Goal: Feedback & Contribution: Leave review/rating

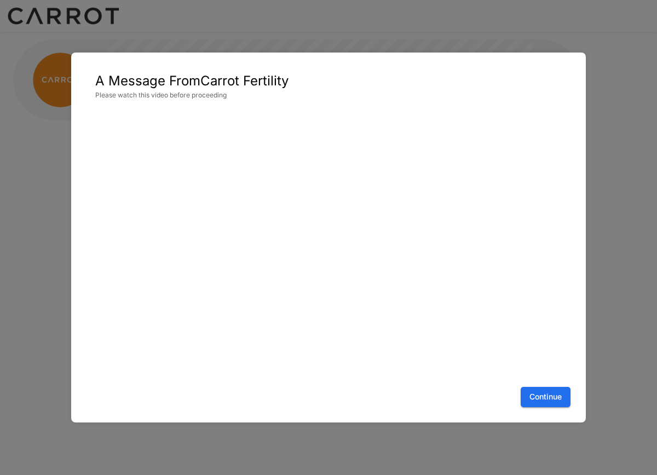
click at [555, 404] on button "Continue" at bounding box center [545, 397] width 50 height 20
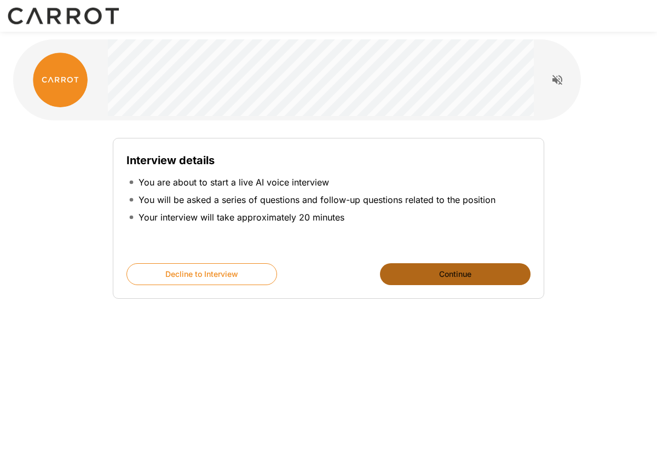
click at [454, 274] on button "Continue" at bounding box center [455, 274] width 150 height 22
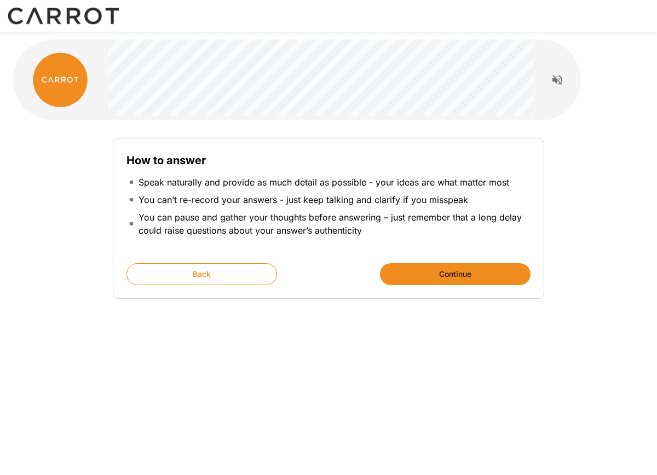
click at [454, 274] on button "Continue" at bounding box center [455, 274] width 150 height 22
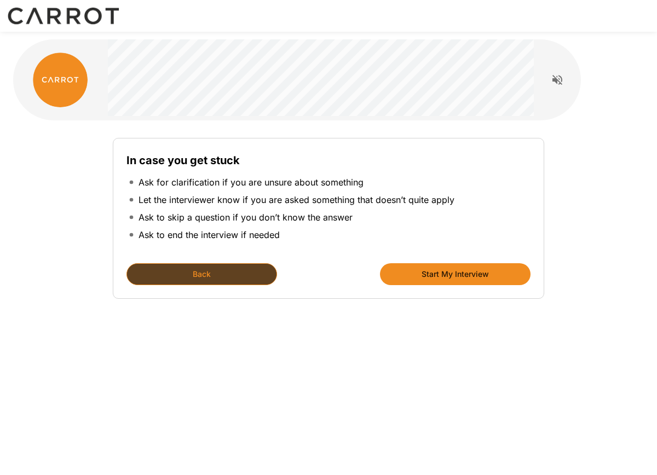
click at [238, 273] on button "Back" at bounding box center [201, 274] width 150 height 22
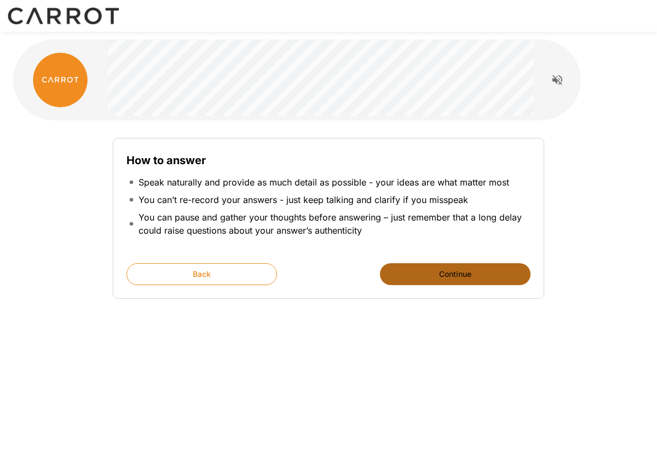
click at [461, 278] on button "Continue" at bounding box center [455, 274] width 150 height 22
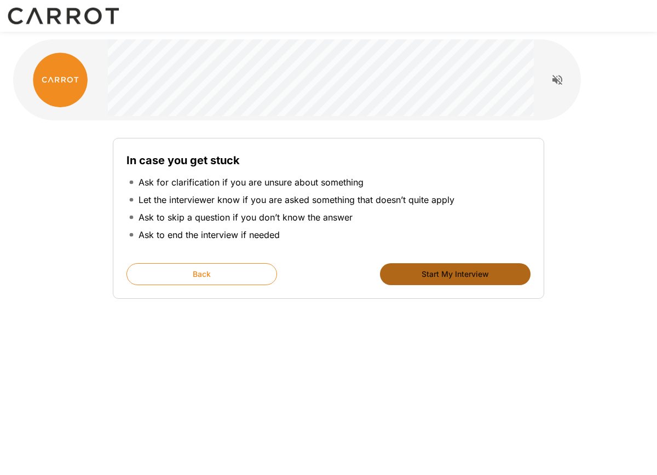
click at [461, 278] on button "Start My Interview" at bounding box center [455, 274] width 150 height 22
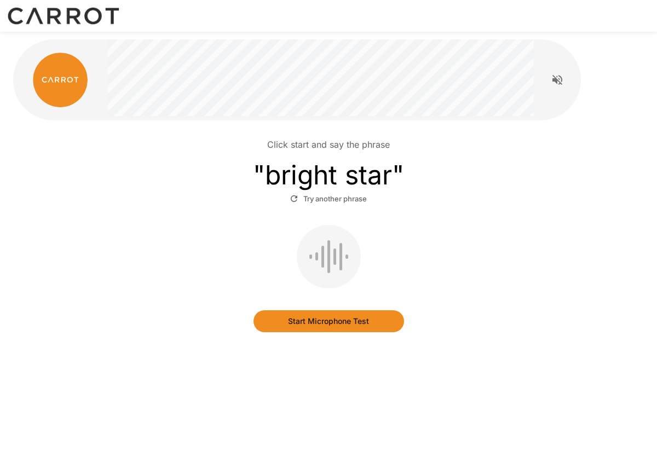
click at [306, 315] on button "Start Microphone Test" at bounding box center [328, 321] width 150 height 22
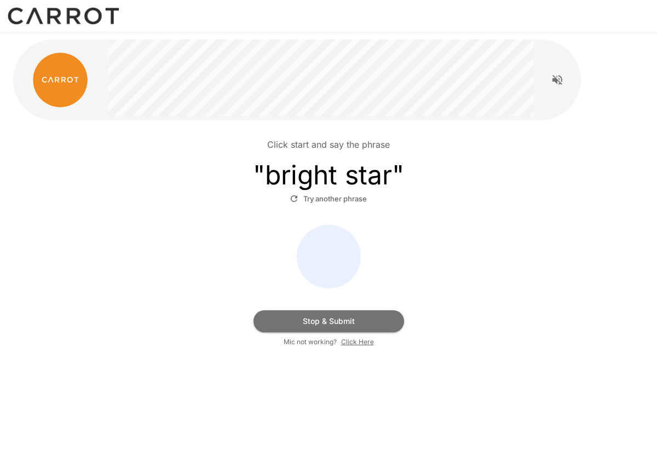
click at [329, 318] on button "Stop & Submit" at bounding box center [328, 321] width 150 height 22
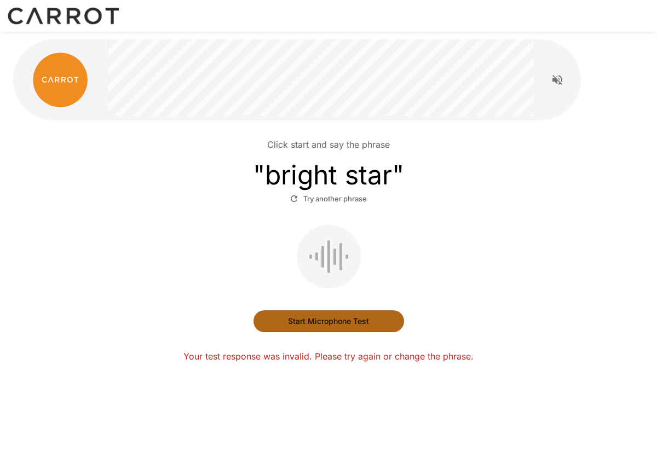
click at [333, 315] on button "Start Microphone Test" at bounding box center [328, 321] width 150 height 22
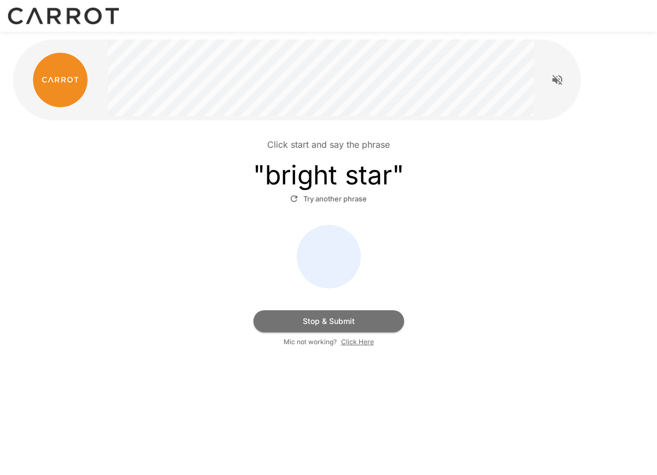
click at [326, 313] on button "Stop & Submit" at bounding box center [328, 321] width 150 height 22
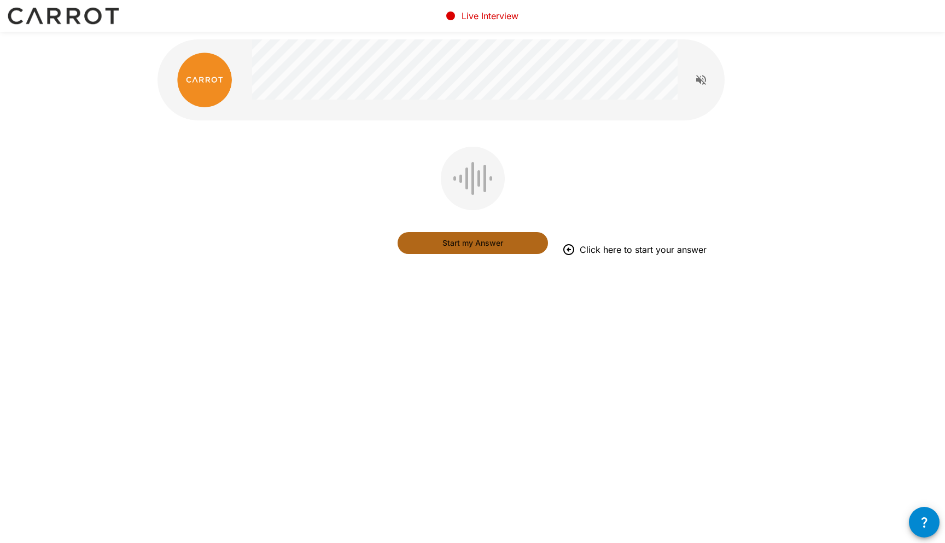
click at [481, 249] on button "Start my Answer" at bounding box center [473, 243] width 150 height 22
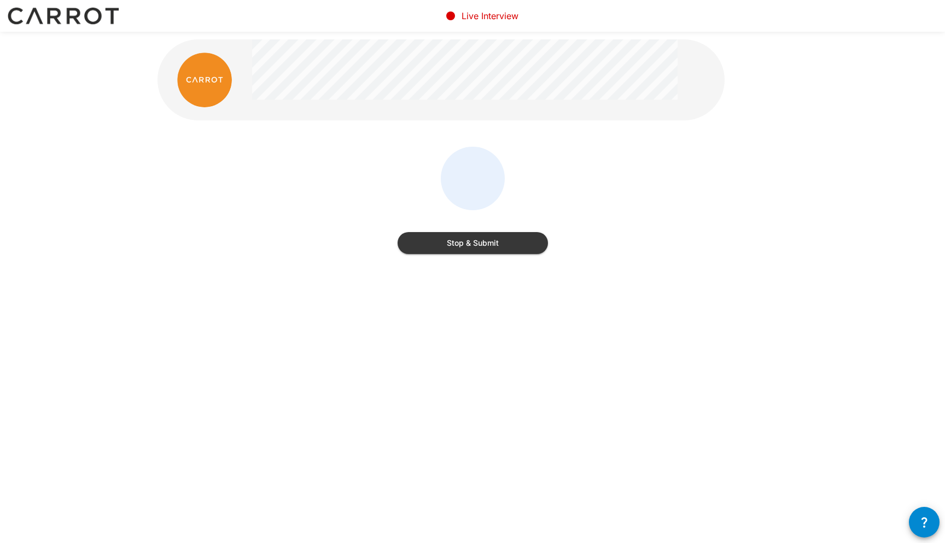
click at [481, 249] on button "Stop & Submit" at bounding box center [473, 243] width 150 height 22
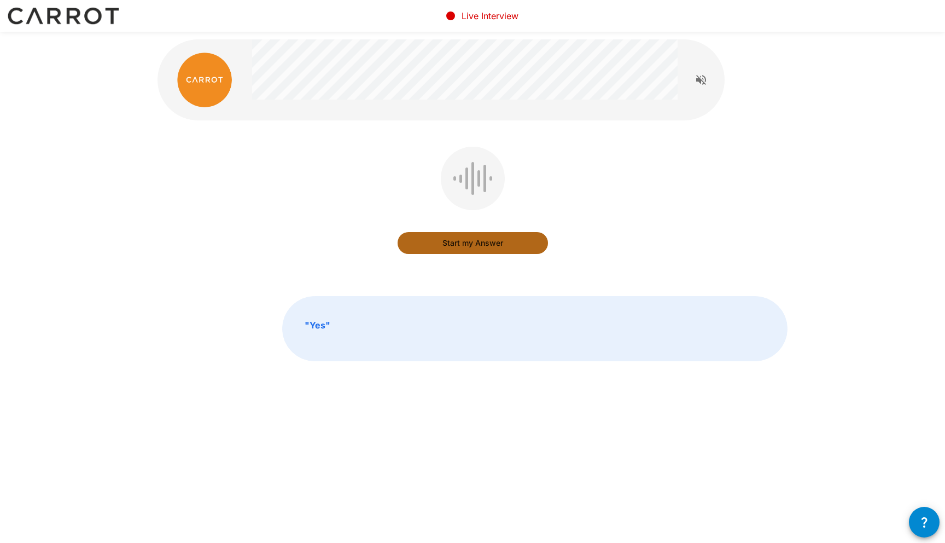
click at [472, 247] on button "Start my Answer" at bounding box center [473, 243] width 150 height 22
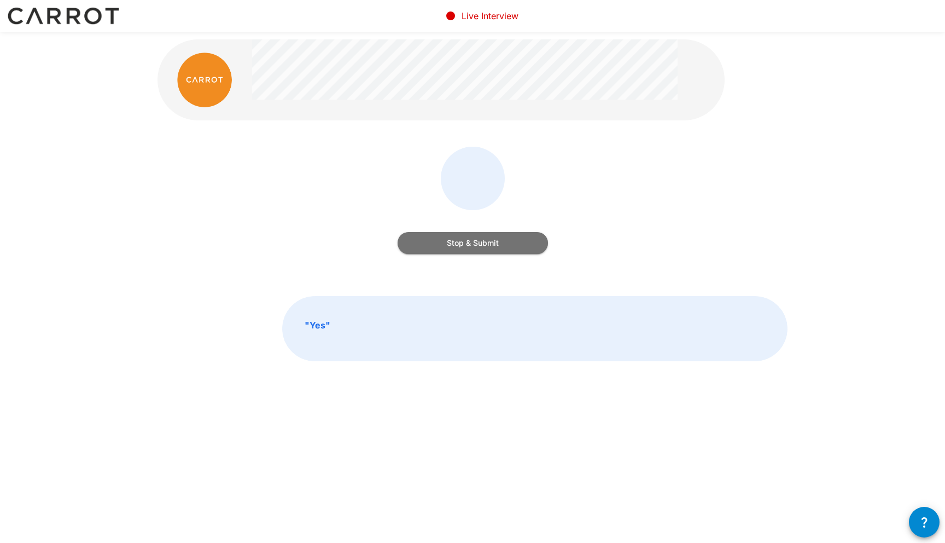
click at [472, 247] on button "Stop & Submit" at bounding box center [473, 243] width 150 height 22
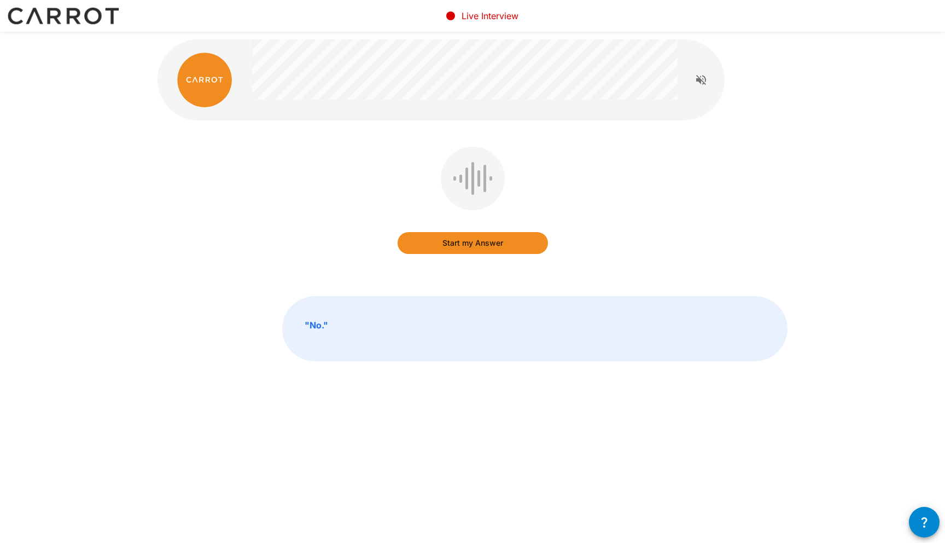
click at [472, 247] on button "Start my Answer" at bounding box center [473, 243] width 150 height 22
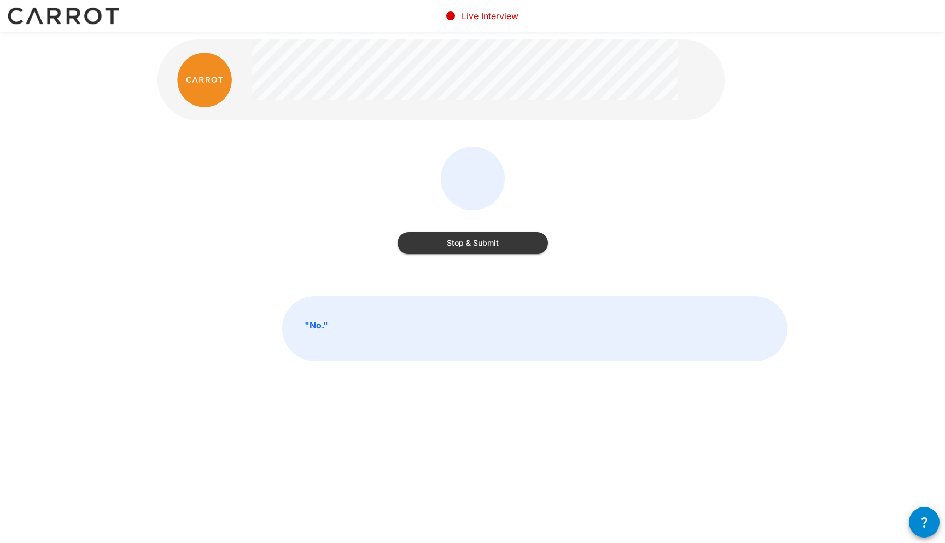
click at [473, 247] on button "Stop & Submit" at bounding box center [473, 243] width 150 height 22
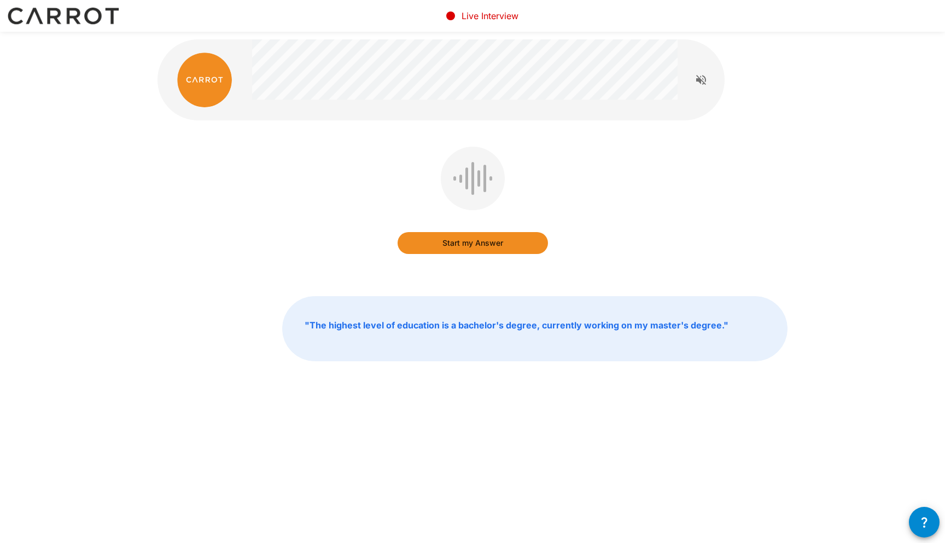
click at [472, 247] on button "Start my Answer" at bounding box center [473, 243] width 150 height 22
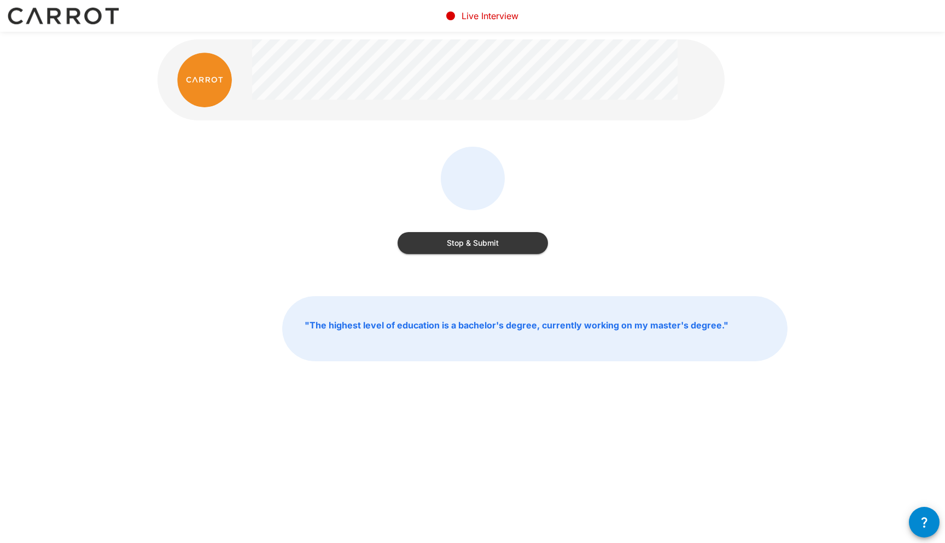
click at [472, 247] on button "Stop & Submit" at bounding box center [473, 243] width 150 height 22
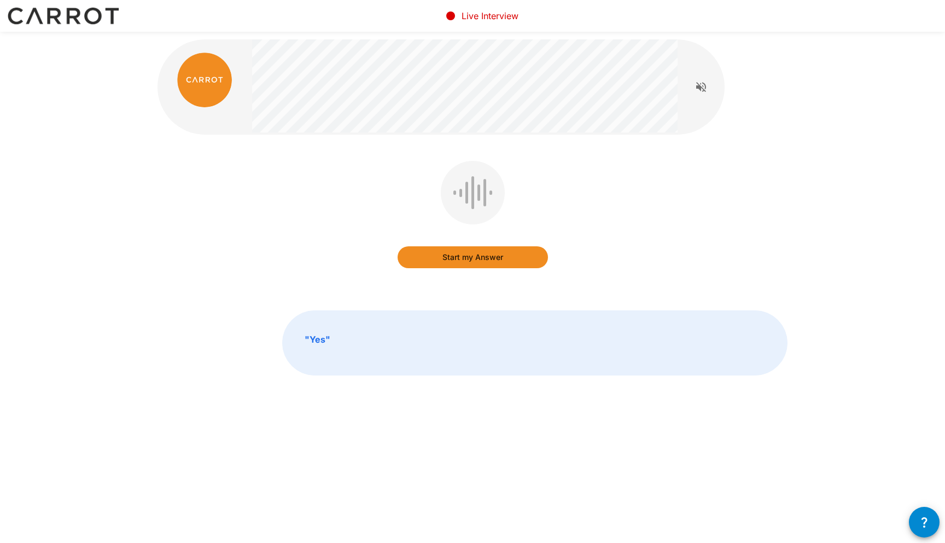
click at [656, 87] on icon "Read questions aloud" at bounding box center [701, 87] width 10 height 10
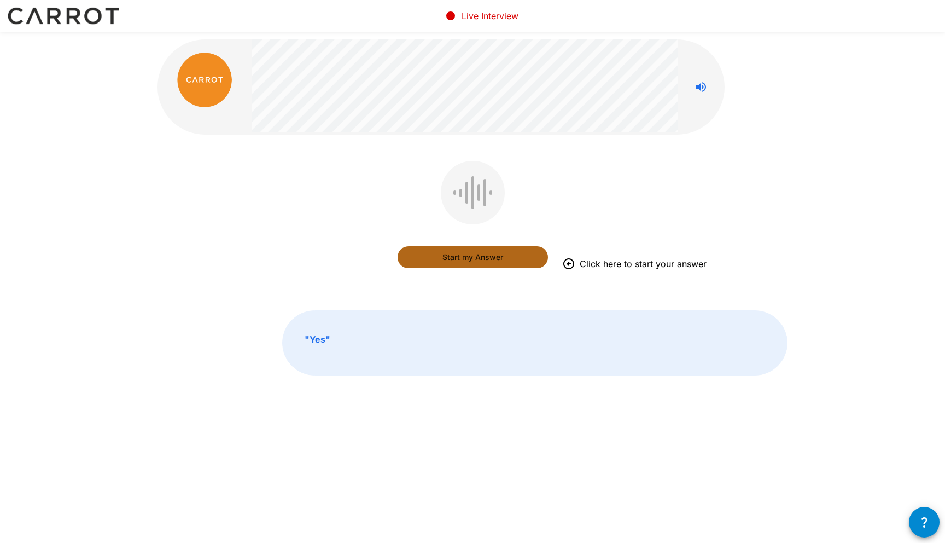
click at [476, 264] on button "Start my Answer" at bounding box center [473, 257] width 150 height 22
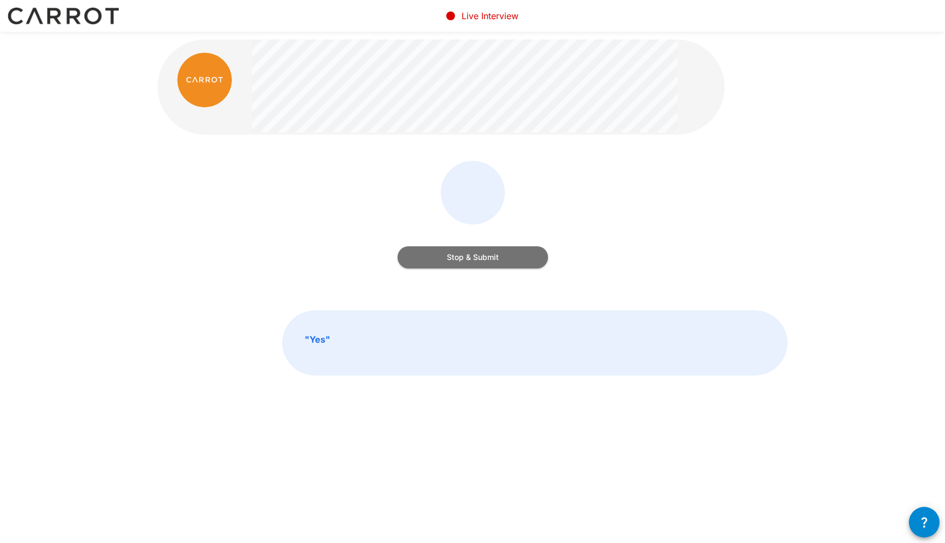
click at [483, 255] on button "Stop & Submit" at bounding box center [473, 257] width 150 height 22
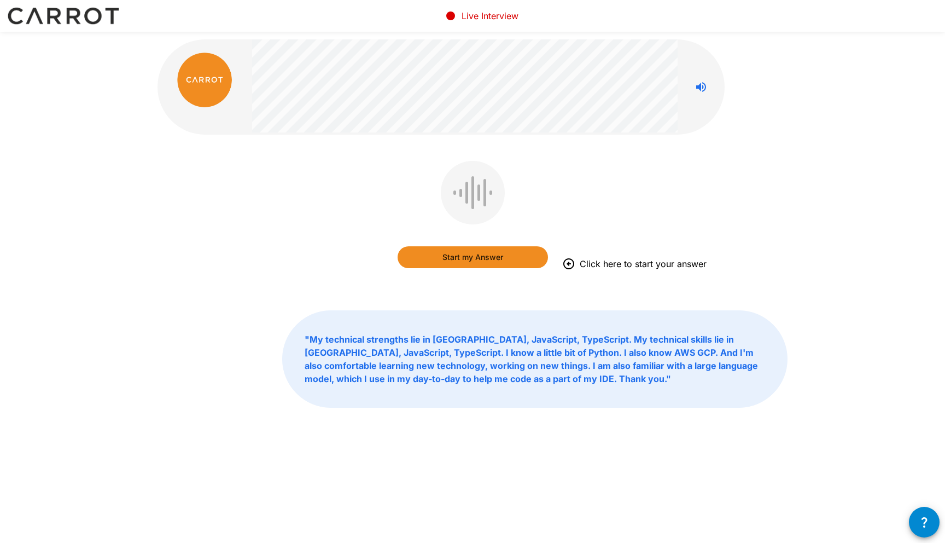
click at [491, 257] on button "Start my Answer" at bounding box center [473, 257] width 150 height 22
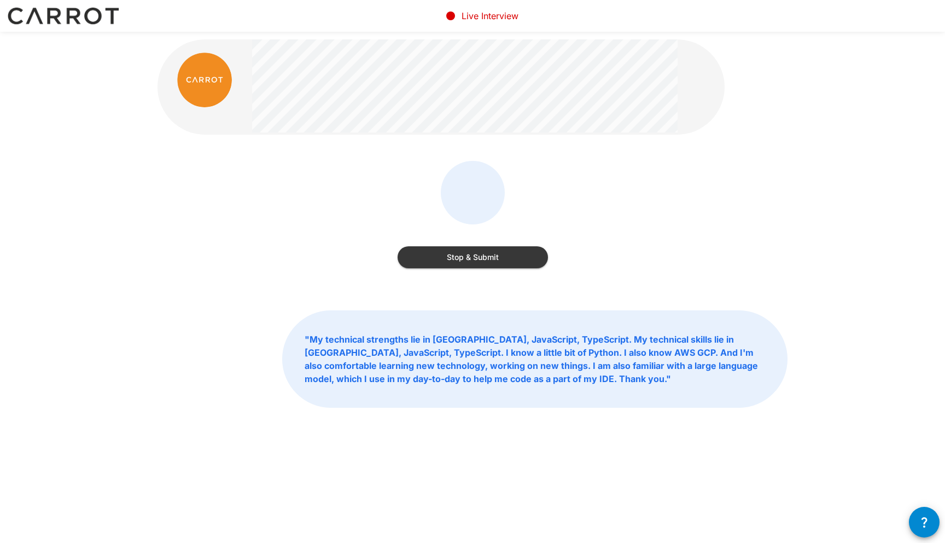
click at [487, 256] on button "Stop & Submit" at bounding box center [473, 257] width 150 height 22
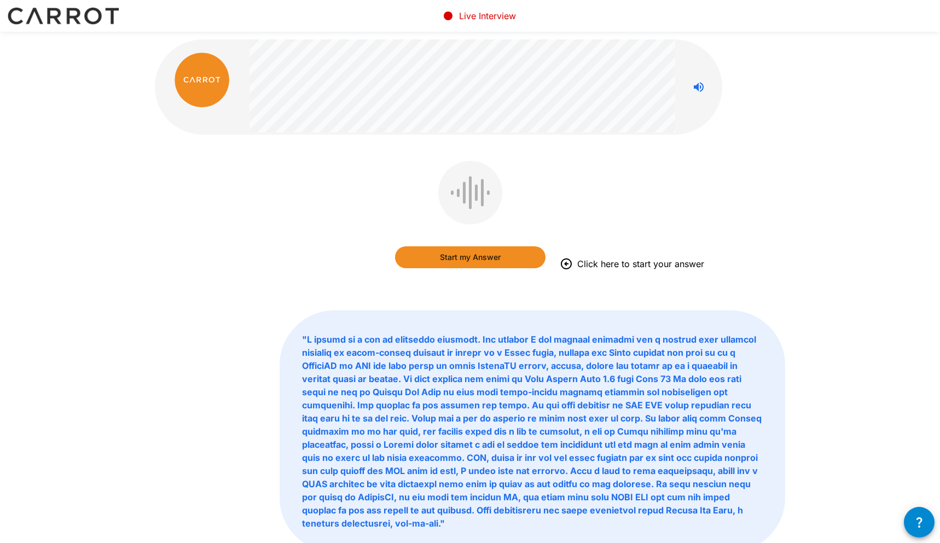
click at [487, 256] on button "Start my Answer" at bounding box center [470, 257] width 150 height 22
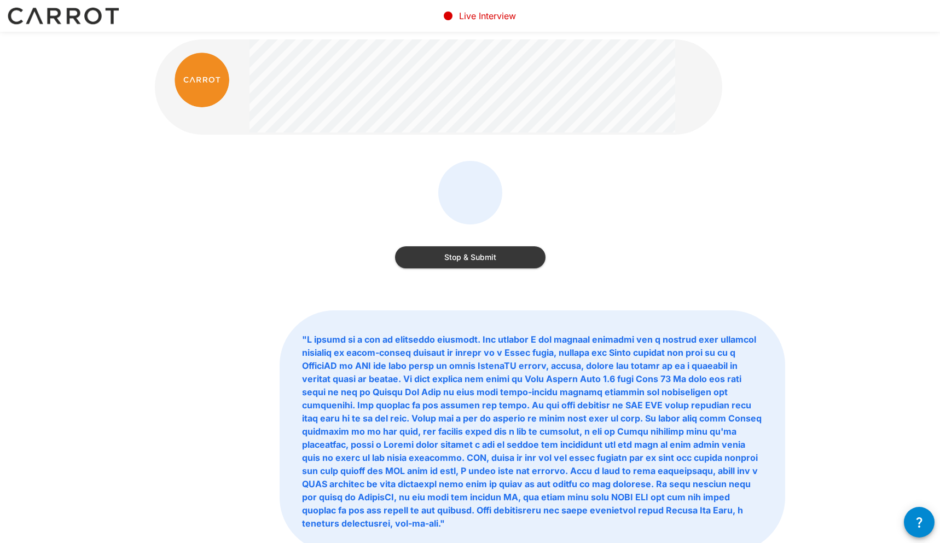
click at [487, 256] on button "Stop & Submit" at bounding box center [470, 257] width 150 height 22
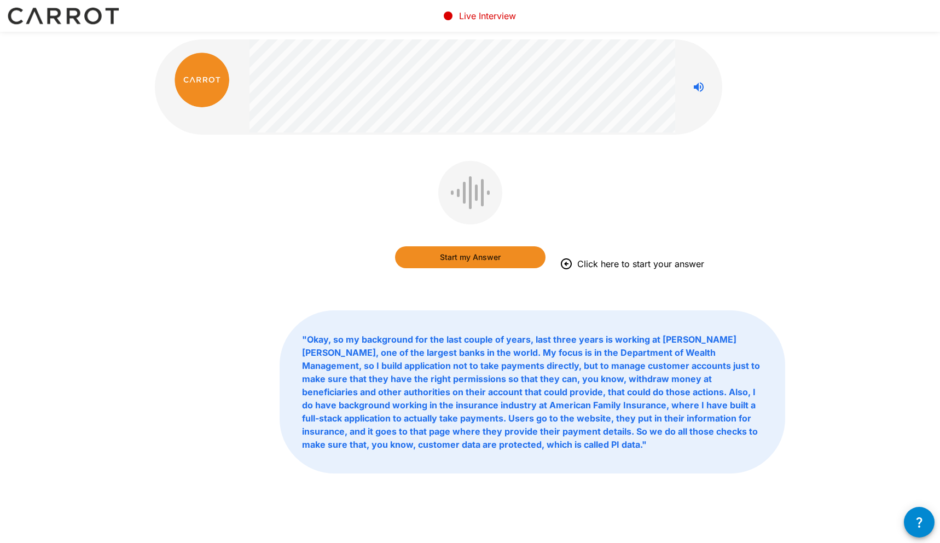
click at [487, 256] on button "Start my Answer" at bounding box center [470, 257] width 150 height 22
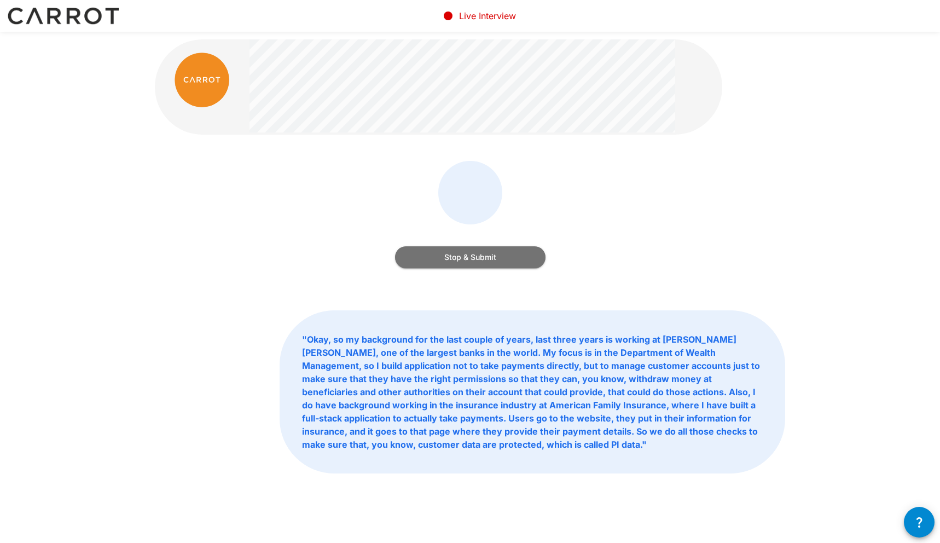
click at [486, 256] on button "Stop & Submit" at bounding box center [470, 257] width 150 height 22
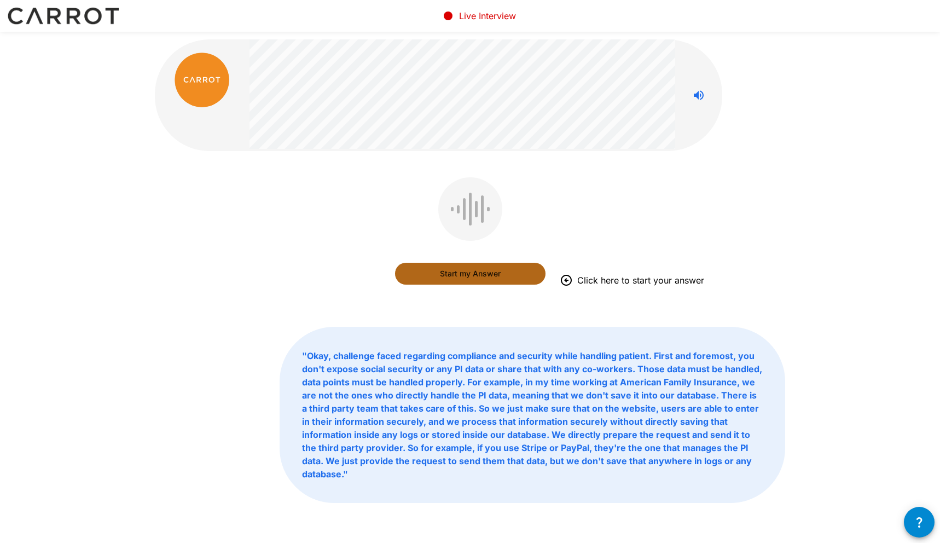
click at [479, 271] on button "Start my Answer" at bounding box center [470, 274] width 150 height 22
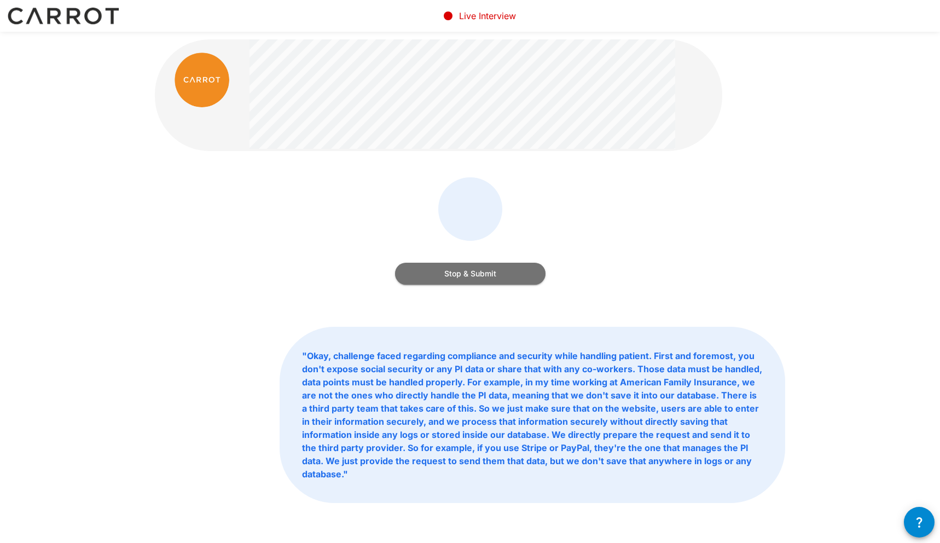
click at [479, 271] on button "Stop & Submit" at bounding box center [470, 274] width 150 height 22
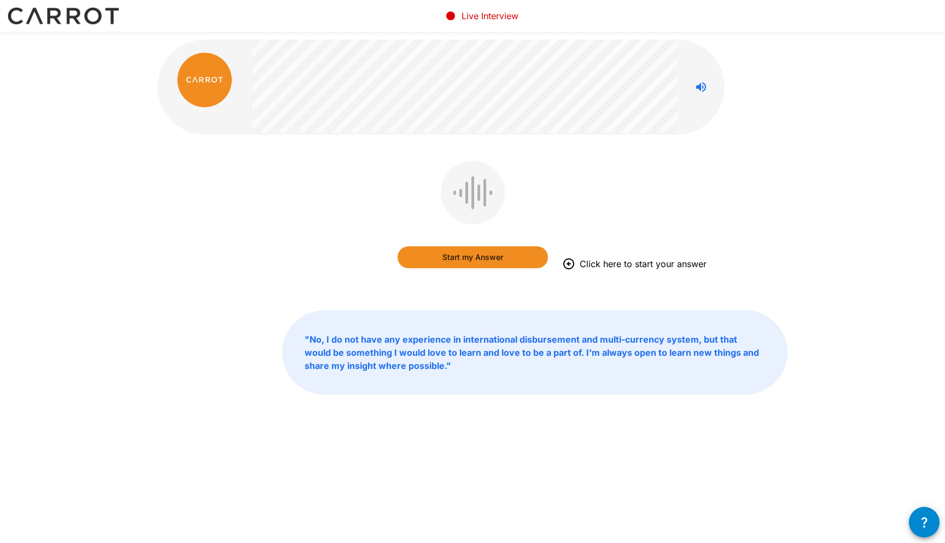
click at [476, 254] on button "Start my Answer" at bounding box center [473, 257] width 150 height 22
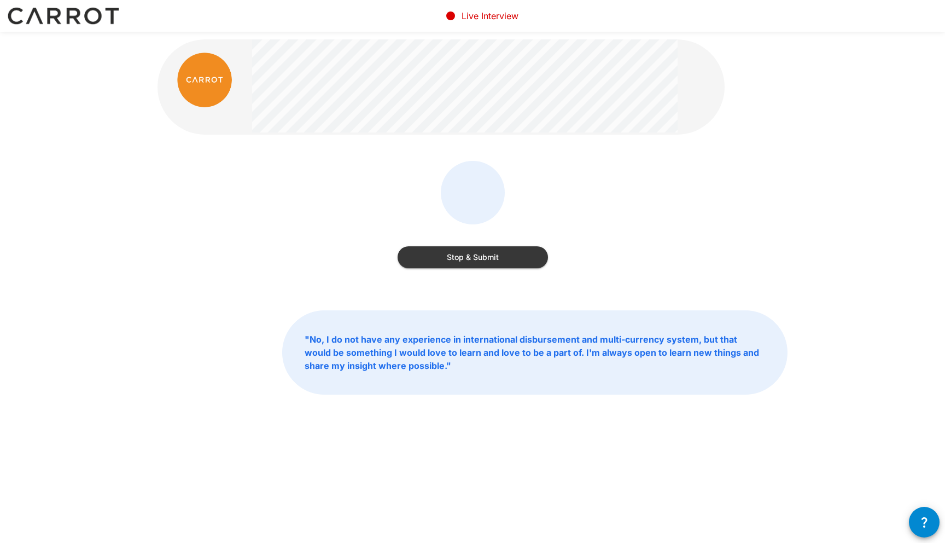
click at [446, 252] on button "Stop & Submit" at bounding box center [473, 257] width 150 height 22
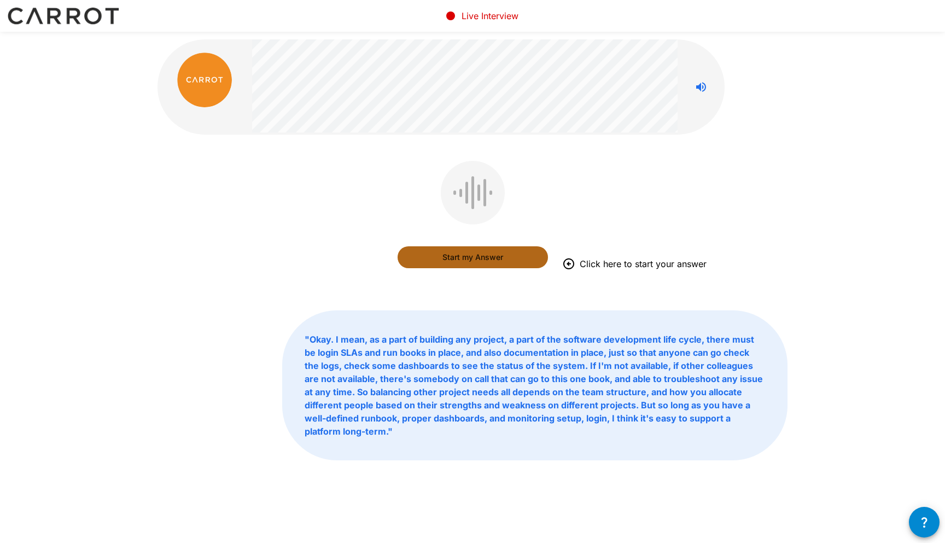
click at [483, 256] on button "Start my Answer" at bounding box center [473, 257] width 150 height 22
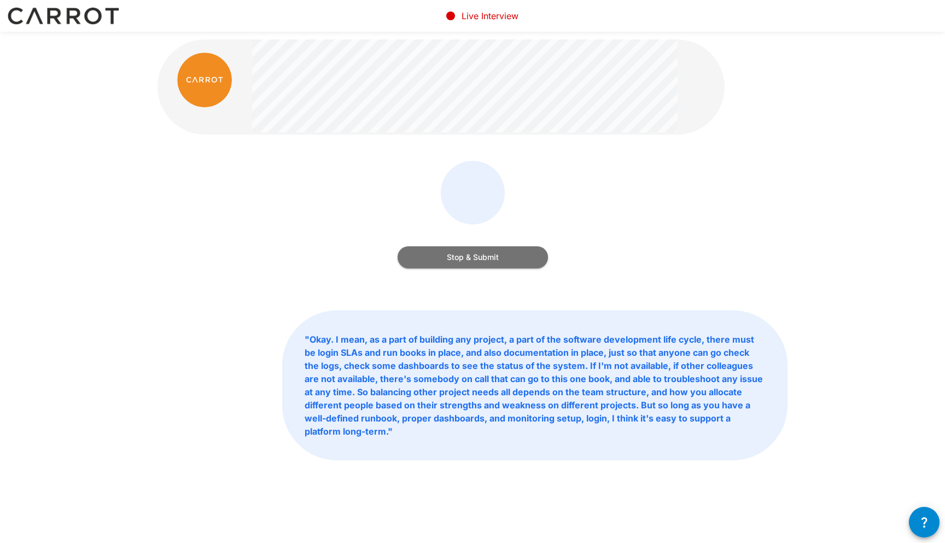
click at [489, 260] on button "Stop & Submit" at bounding box center [473, 257] width 150 height 22
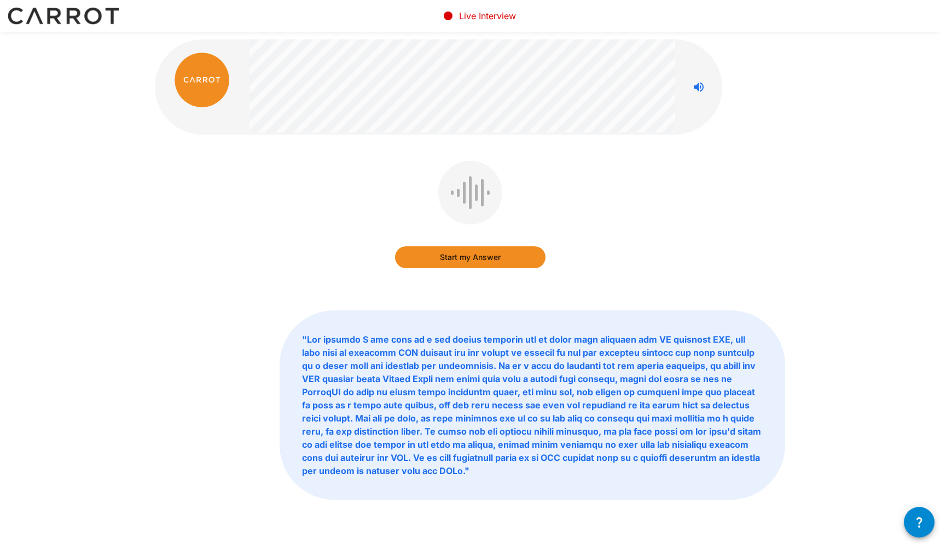
click at [489, 260] on button "Start my Answer" at bounding box center [470, 257] width 150 height 22
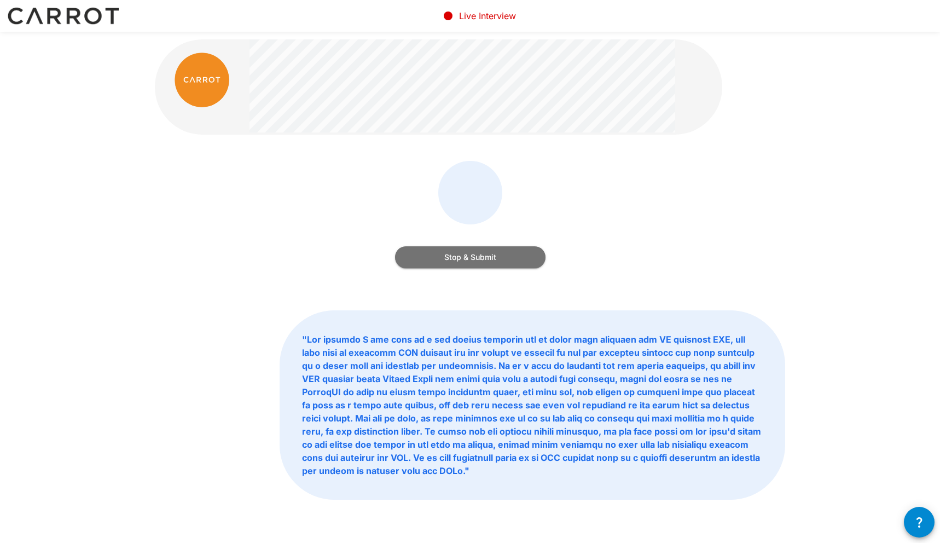
click at [451, 260] on button "Stop & Submit" at bounding box center [470, 257] width 150 height 22
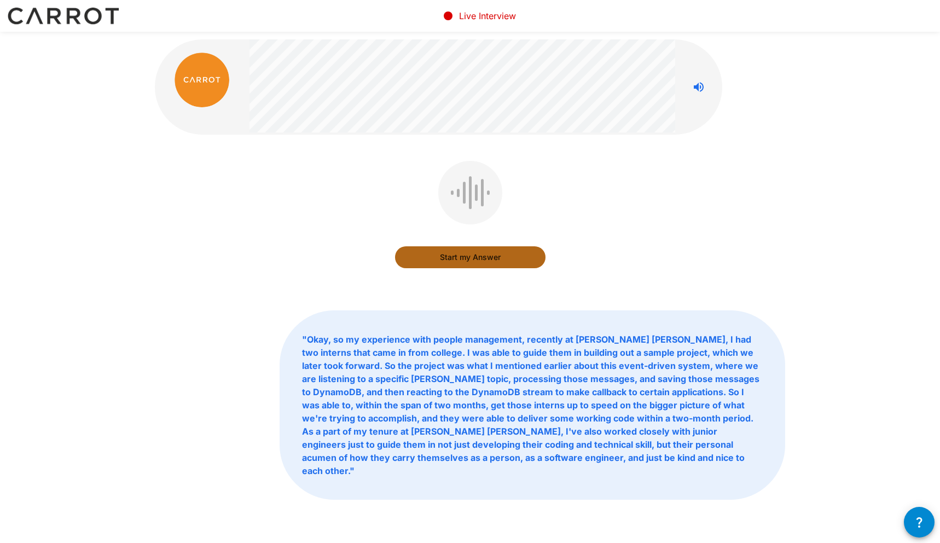
click at [452, 260] on button "Start my Answer" at bounding box center [470, 257] width 150 height 22
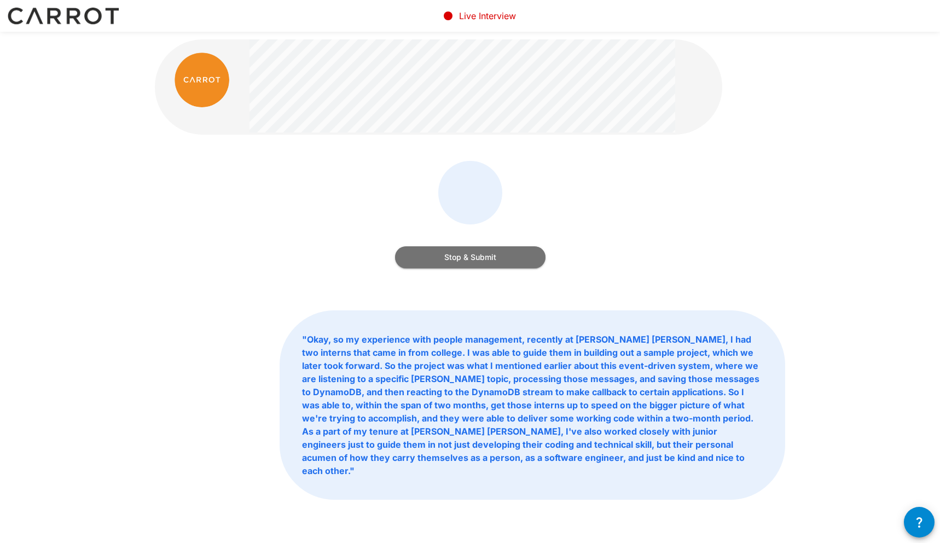
click at [491, 258] on button "Stop & Submit" at bounding box center [470, 257] width 150 height 22
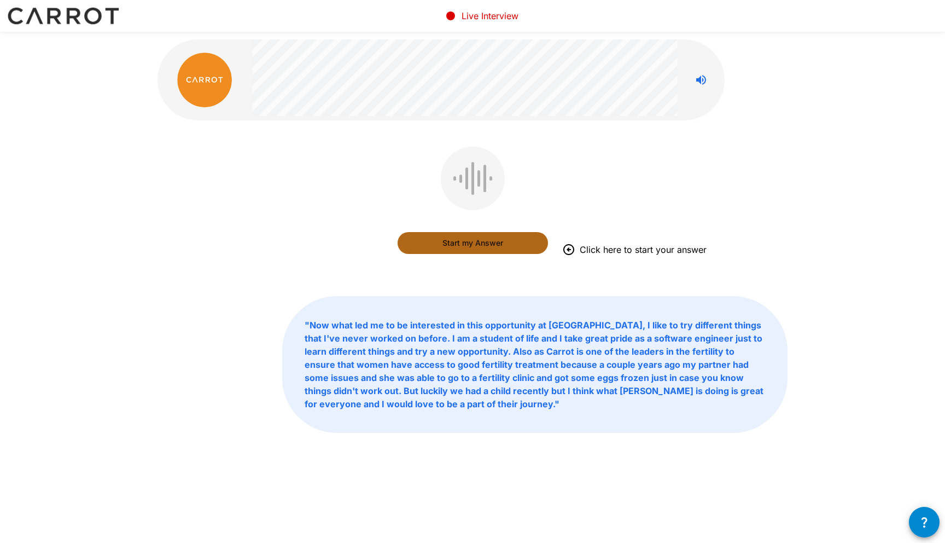
click at [473, 243] on button "Start my Answer" at bounding box center [473, 243] width 150 height 22
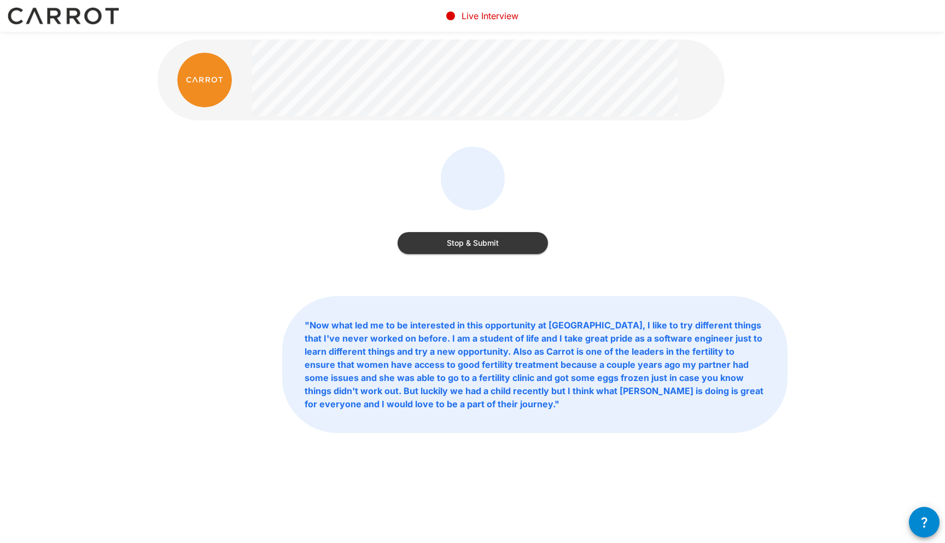
click at [460, 230] on div "Stop & Submit" at bounding box center [473, 232] width 150 height 44
click at [461, 237] on button "Stop & Submit" at bounding box center [473, 243] width 150 height 22
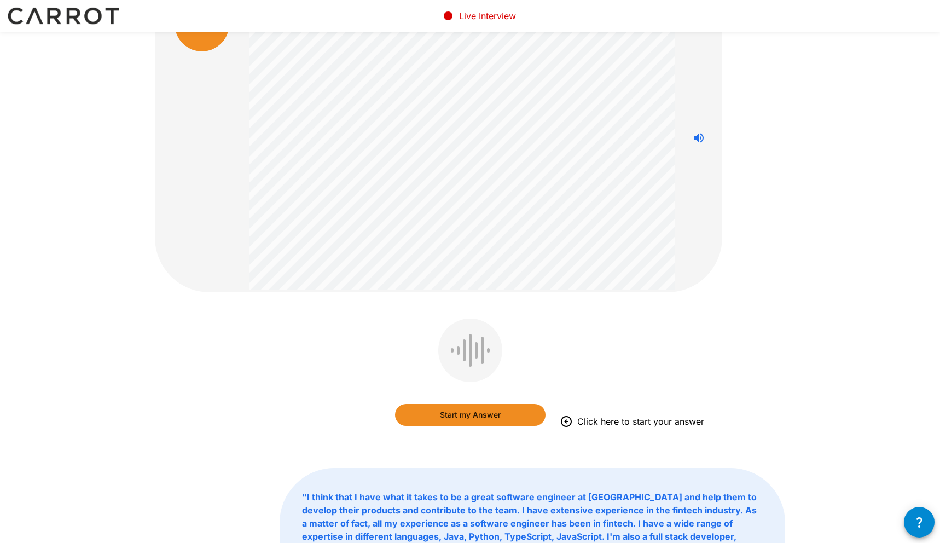
scroll to position [57, 0]
click at [501, 413] on button "Start my Answer" at bounding box center [470, 413] width 150 height 22
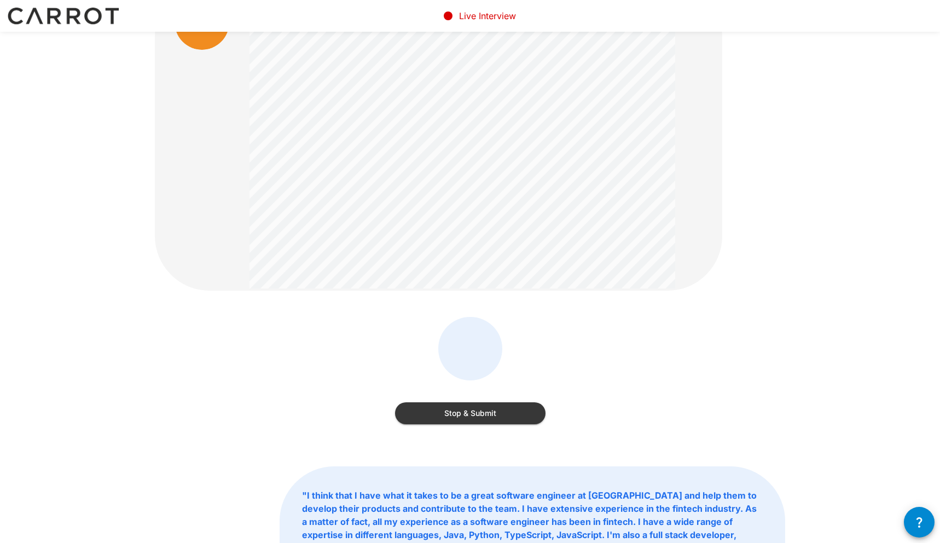
click at [513, 414] on button "Stop & Submit" at bounding box center [470, 413] width 150 height 22
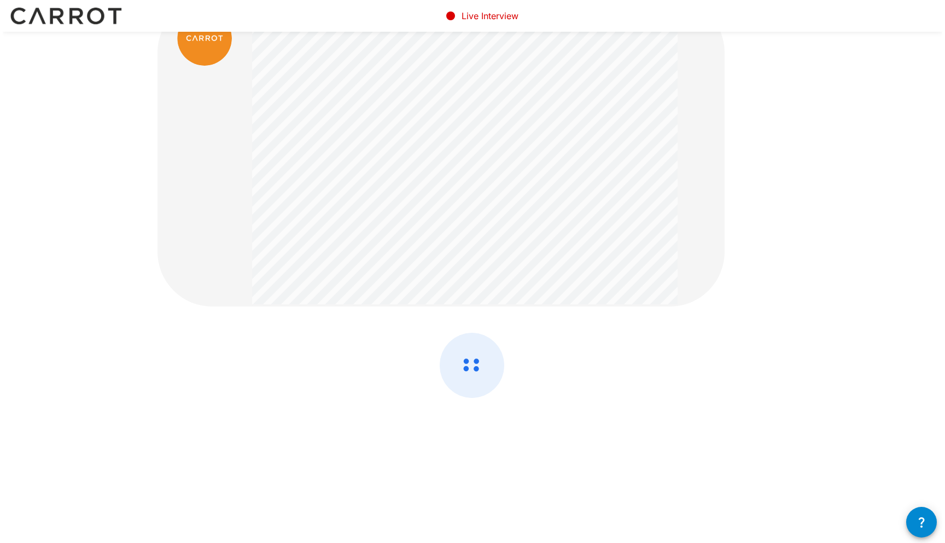
scroll to position [0, 0]
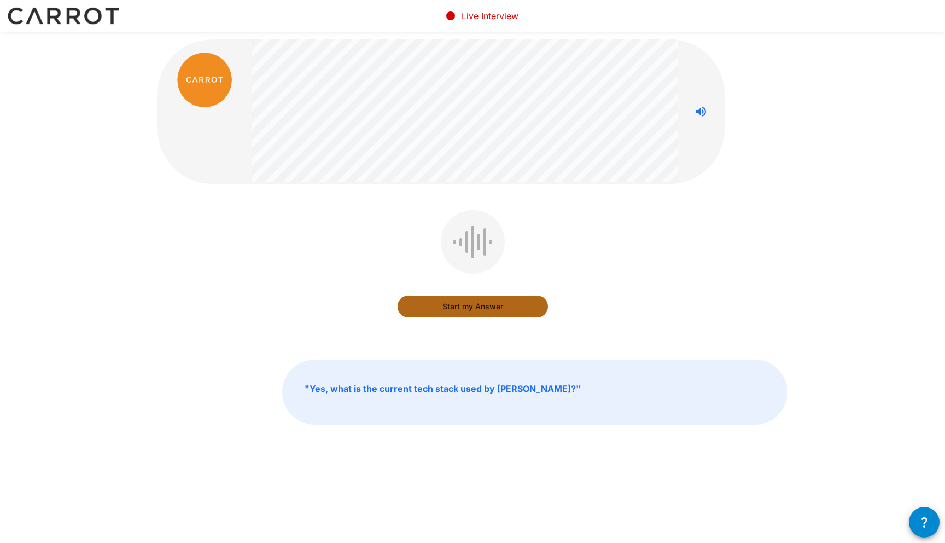
click at [474, 301] on button "Start my Answer" at bounding box center [473, 306] width 150 height 22
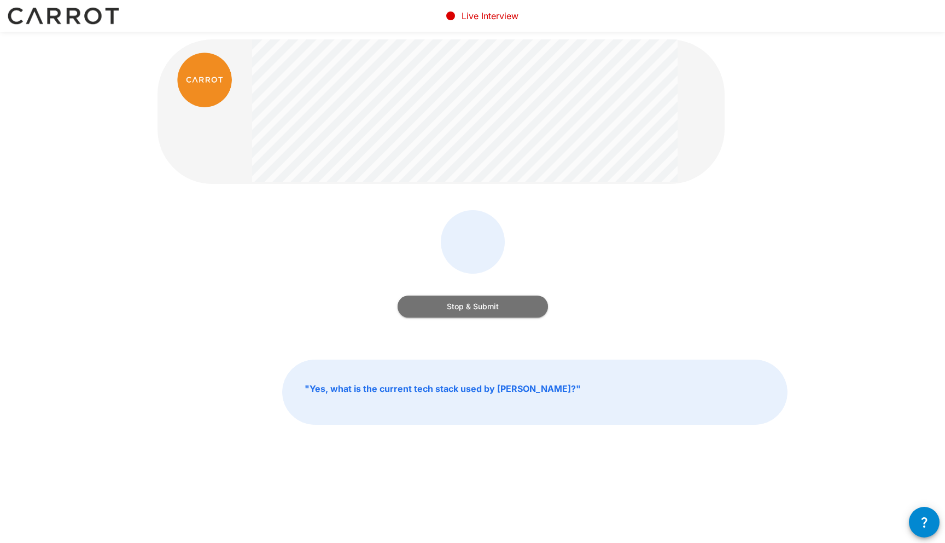
click at [433, 306] on button "Stop & Submit" at bounding box center [473, 306] width 150 height 22
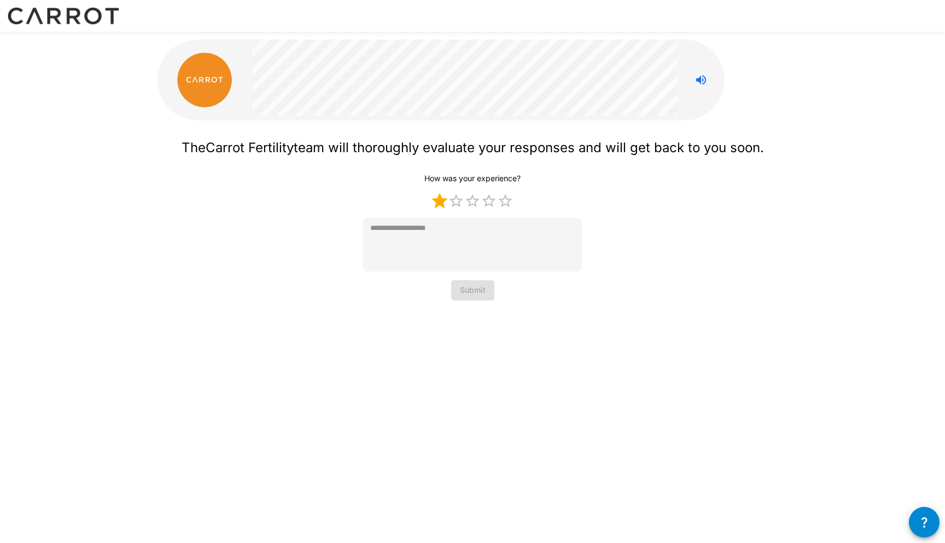
click at [445, 205] on label "1 Star" at bounding box center [440, 201] width 16 height 16
type textarea "*"
click at [477, 291] on button "Submit" at bounding box center [472, 290] width 43 height 20
